Goal: Information Seeking & Learning: Learn about a topic

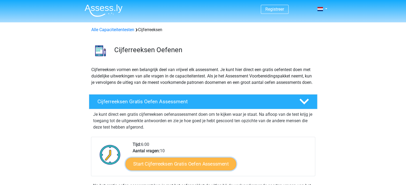
click at [198, 167] on link "Start Cijferreeksen Gratis Oefen Assessment" at bounding box center [180, 164] width 111 height 13
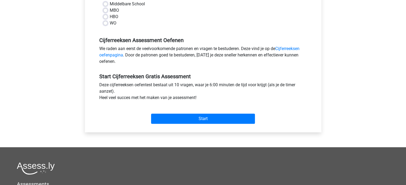
scroll to position [75, 0]
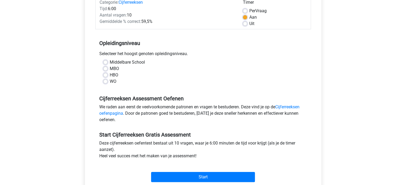
click at [105, 84] on div "WO" at bounding box center [203, 81] width 200 height 6
click at [110, 81] on label "WO" at bounding box center [113, 81] width 7 height 6
click at [106, 81] on input "WO" at bounding box center [105, 80] width 4 height 5
radio input "true"
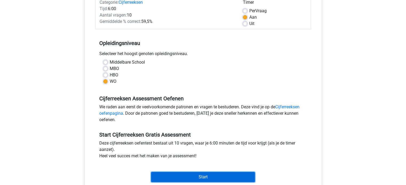
click at [221, 177] on input "Start" at bounding box center [203, 177] width 104 height 10
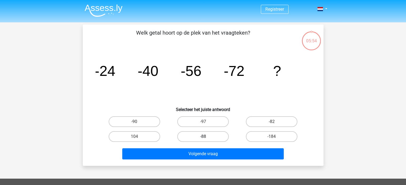
click at [212, 135] on label "-88" at bounding box center [202, 137] width 51 height 11
click at [206, 137] on input "-88" at bounding box center [204, 138] width 3 height 3
radio input "true"
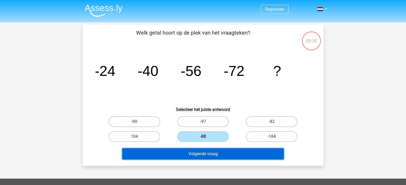
click at [209, 154] on button "Volgende vraag" at bounding box center [202, 154] width 161 height 11
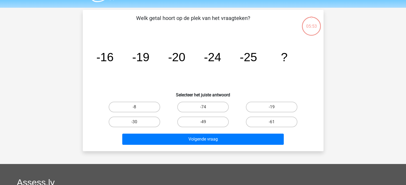
scroll to position [25, 0]
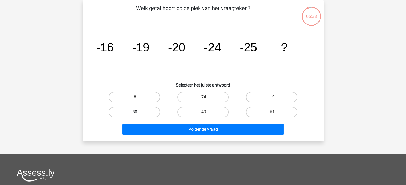
click at [143, 114] on label "-30" at bounding box center [134, 112] width 51 height 11
click at [138, 114] on input "-30" at bounding box center [135, 113] width 3 height 3
radio input "true"
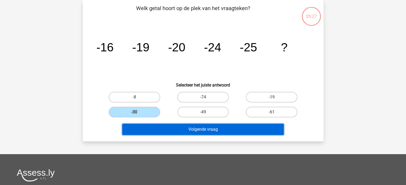
click at [218, 130] on button "Volgende vraag" at bounding box center [202, 129] width 161 height 11
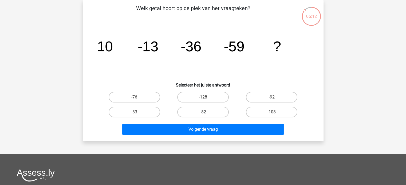
click at [195, 113] on label "-82" at bounding box center [202, 112] width 51 height 11
click at [203, 113] on input "-82" at bounding box center [204, 113] width 3 height 3
radio input "true"
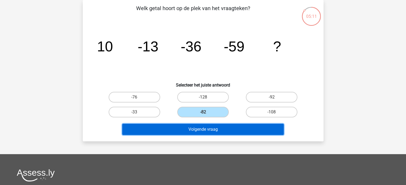
click at [186, 133] on button "Volgende vraag" at bounding box center [202, 129] width 161 height 11
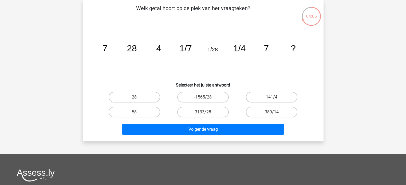
click at [141, 95] on label "28" at bounding box center [134, 97] width 51 height 11
click at [138, 97] on input "28" at bounding box center [135, 98] width 3 height 3
radio input "true"
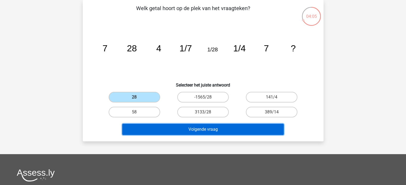
click at [177, 130] on button "Volgende vraag" at bounding box center [202, 129] width 161 height 11
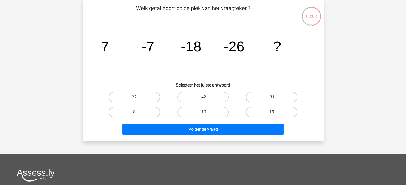
click at [264, 97] on label "-31" at bounding box center [271, 97] width 51 height 11
click at [272, 97] on input "-31" at bounding box center [273, 98] width 3 height 3
radio input "true"
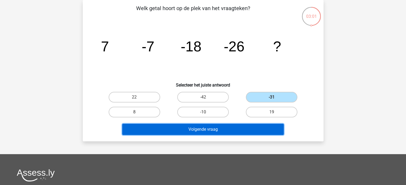
click at [211, 134] on button "Volgende vraag" at bounding box center [202, 129] width 161 height 11
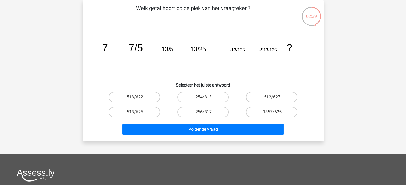
scroll to position [0, 0]
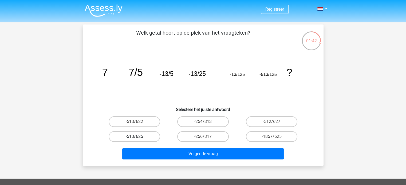
click at [152, 137] on label "-513/625" at bounding box center [134, 137] width 51 height 11
click at [138, 137] on input "-513/625" at bounding box center [135, 138] width 3 height 3
radio input "true"
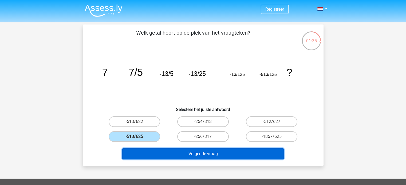
click at [219, 154] on button "Volgende vraag" at bounding box center [202, 154] width 161 height 11
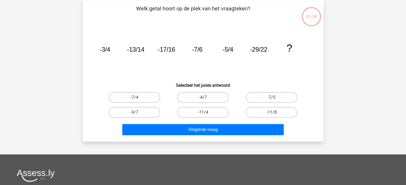
scroll to position [25, 0]
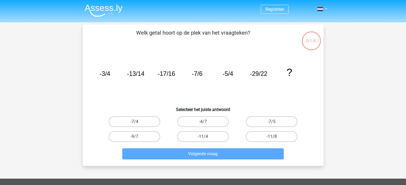
scroll to position [25, 0]
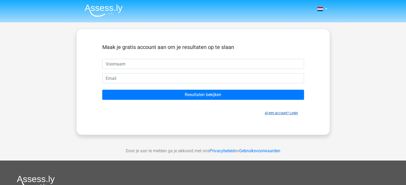
click at [288, 113] on link "Al een account? Login" at bounding box center [281, 113] width 33 height 4
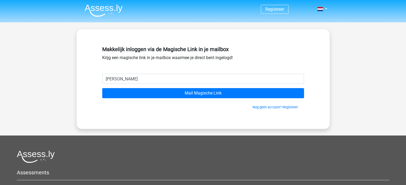
type input "j.leemkolk96@hotmail.com"
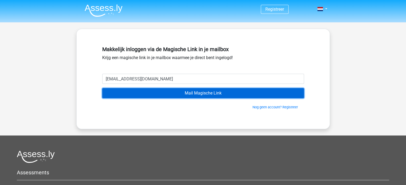
click at [227, 95] on input "Mail Magische Link" at bounding box center [203, 93] width 202 height 10
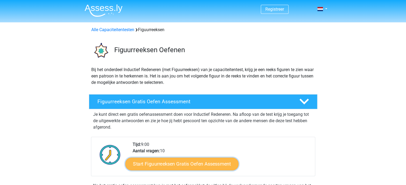
click at [215, 163] on link "Start Figuurreeksen Gratis Oefen Assessment" at bounding box center [181, 164] width 113 height 13
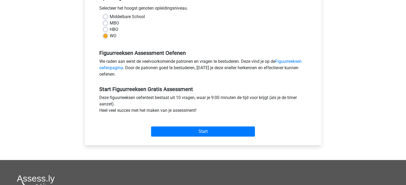
scroll to position [136, 0]
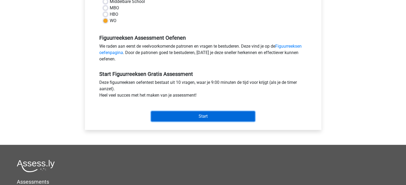
click at [210, 120] on input "Start" at bounding box center [203, 117] width 104 height 10
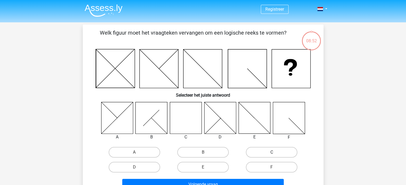
click at [275, 149] on label "C" at bounding box center [271, 152] width 51 height 11
click at [275, 153] on input "C" at bounding box center [273, 154] width 3 height 3
radio input "true"
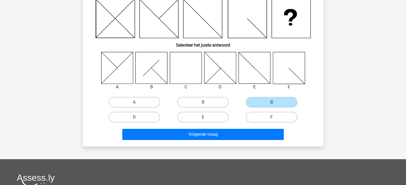
scroll to position [51, 0]
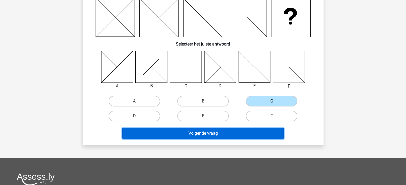
click at [260, 134] on button "Volgende vraag" at bounding box center [202, 133] width 161 height 11
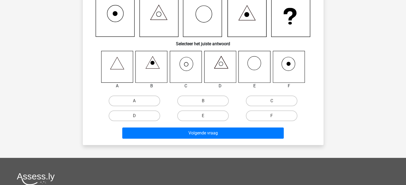
scroll to position [25, 0]
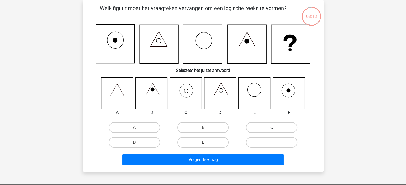
click at [277, 128] on label "C" at bounding box center [271, 127] width 51 height 11
click at [275, 128] on input "C" at bounding box center [273, 129] width 3 height 3
radio input "true"
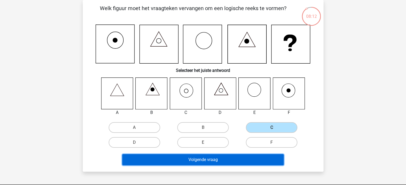
click at [216, 158] on button "Volgende vraag" at bounding box center [202, 159] width 161 height 11
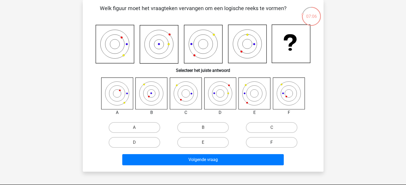
click at [266, 142] on label "F" at bounding box center [271, 142] width 51 height 11
click at [272, 143] on input "F" at bounding box center [273, 144] width 3 height 3
radio input "true"
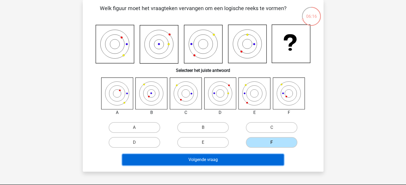
click at [180, 163] on button "Volgende vraag" at bounding box center [202, 159] width 161 height 11
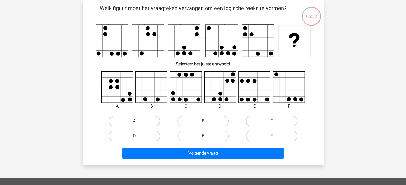
click at [212, 30] on rect at bounding box center [222, 41] width 32 height 32
click at [260, 135] on label "F" at bounding box center [271, 136] width 51 height 11
click at [272, 136] on input "F" at bounding box center [273, 137] width 3 height 3
radio input "true"
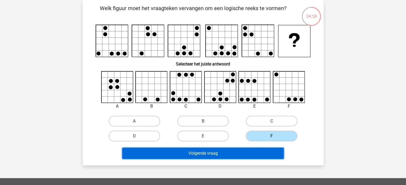
click at [224, 154] on button "Volgende vraag" at bounding box center [202, 153] width 161 height 11
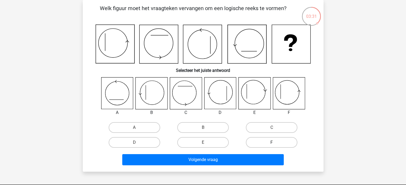
click at [267, 142] on label "F" at bounding box center [271, 142] width 51 height 11
click at [272, 143] on input "F" at bounding box center [273, 144] width 3 height 3
radio input "true"
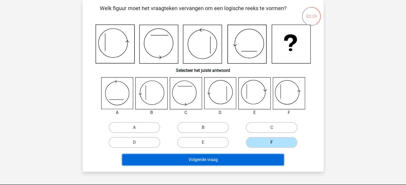
click at [235, 162] on button "Volgende vraag" at bounding box center [202, 159] width 161 height 11
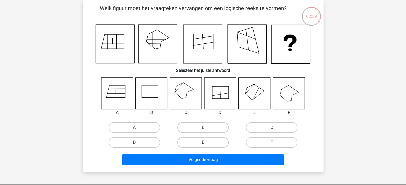
click at [268, 130] on label "C" at bounding box center [271, 127] width 51 height 11
click at [272, 130] on input "C" at bounding box center [273, 129] width 3 height 3
radio input "true"
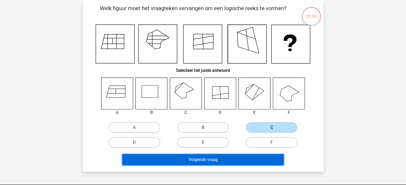
click at [235, 159] on button "Volgende vraag" at bounding box center [202, 159] width 161 height 11
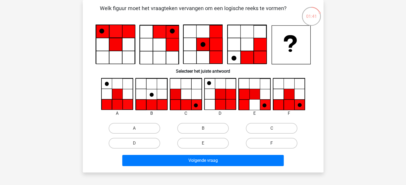
click at [266, 141] on label "F" at bounding box center [271, 143] width 51 height 11
click at [272, 144] on input "F" at bounding box center [273, 145] width 3 height 3
radio input "true"
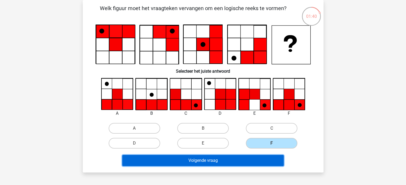
click at [241, 161] on button "Volgende vraag" at bounding box center [202, 160] width 161 height 11
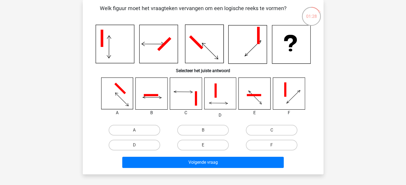
click at [114, 48] on icon at bounding box center [115, 44] width 38 height 38
drag, startPoint x: 410, startPoint y: 51, endPoint x: 379, endPoint y: 107, distance: 63.9
click at [379, 107] on div "Registreer Nederlands English" at bounding box center [203, 151] width 406 height 353
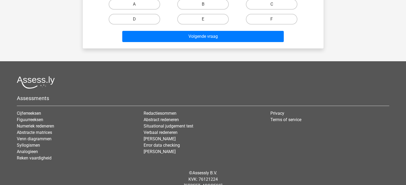
scroll to position [0, 0]
